Goal: Check status: Check status

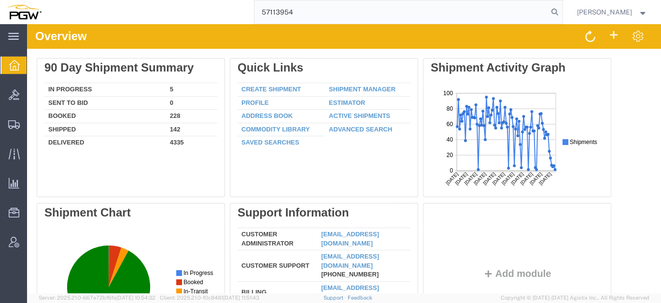
type input "57113954"
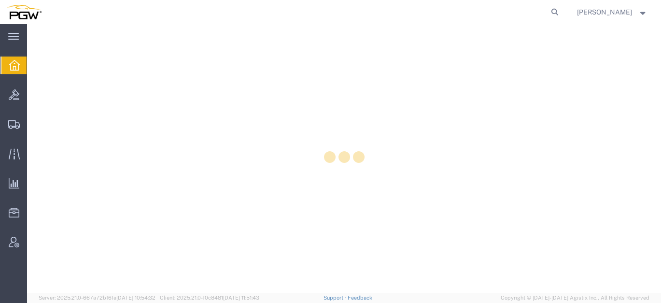
click at [37, 94] on div at bounding box center [344, 158] width 634 height 268
click at [19, 92] on icon at bounding box center [14, 94] width 11 height 11
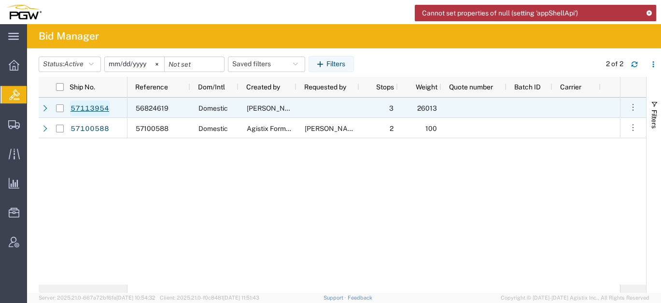
click at [93, 104] on link "57113954" at bounding box center [90, 107] width 40 height 15
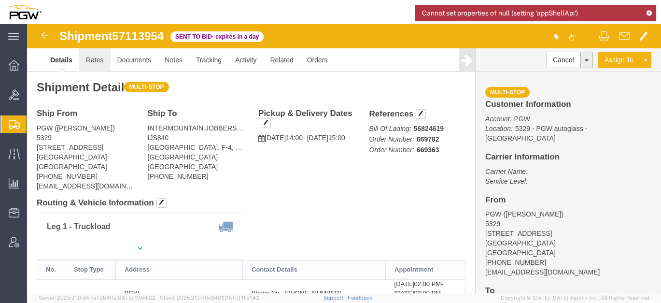
click link "Rates"
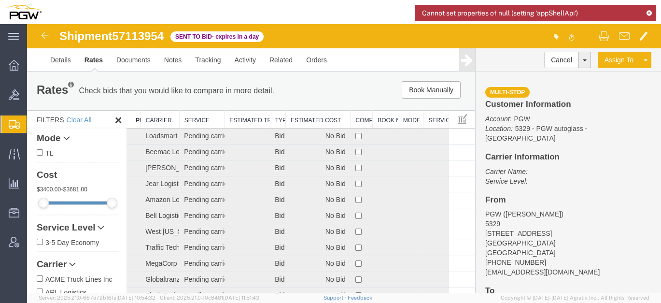
click at [323, 121] on th "Estimated Cost" at bounding box center [317, 120] width 65 height 18
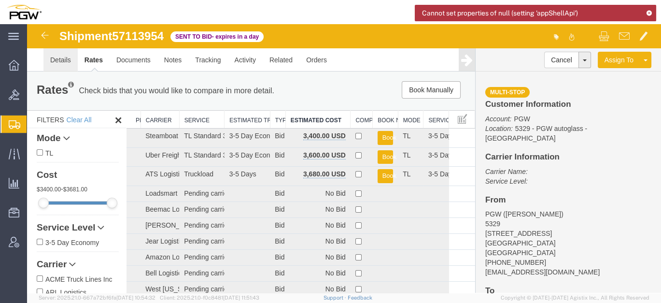
click at [69, 63] on link "Details" at bounding box center [60, 59] width 34 height 23
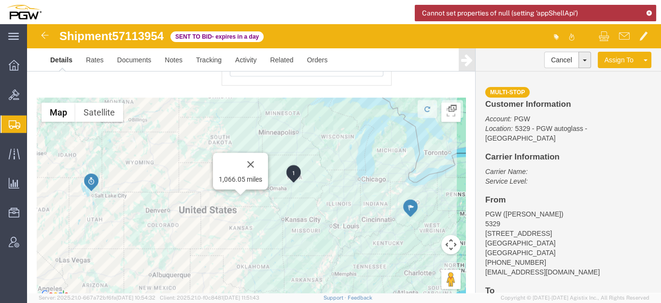
scroll to position [1280, 0]
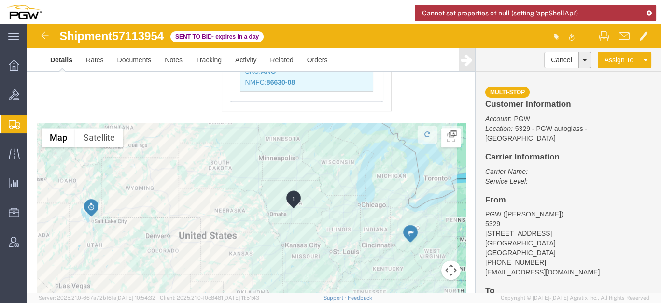
click div
